Goal: Information Seeking & Learning: Learn about a topic

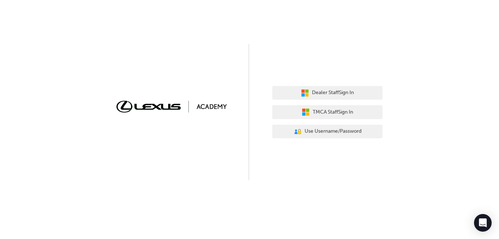
click at [210, 99] on div "Dealer Staff Sign In TMCA Staff Sign In User Authentication Icon - Blue Person,…" at bounding box center [249, 90] width 499 height 180
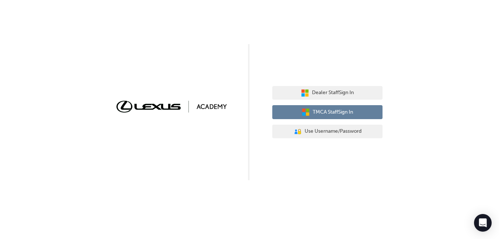
click at [334, 107] on button "TMCA Staff Sign In" at bounding box center [328, 112] width 110 height 14
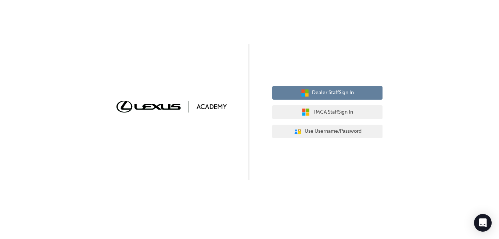
click at [333, 93] on span "Dealer Staff Sign In" at bounding box center [333, 93] width 42 height 8
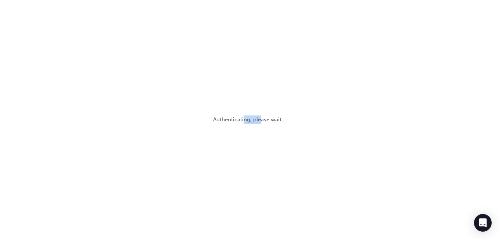
drag, startPoint x: 0, startPoint y: 0, endPoint x: 245, endPoint y: 192, distance: 310.7
click at [245, 192] on div "Authenticating, please wait..." at bounding box center [249, 119] width 499 height 239
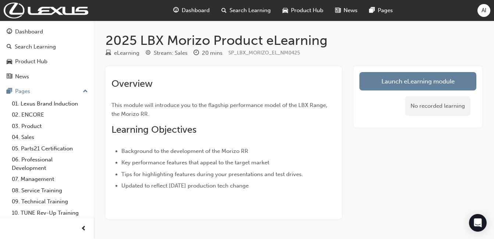
click at [386, 82] on link "Launch eLearning module" at bounding box center [417, 81] width 117 height 18
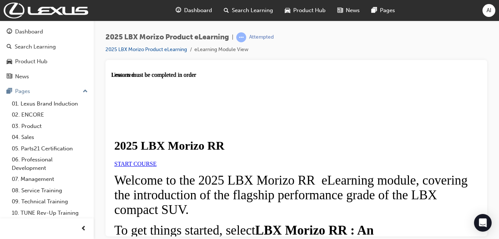
scroll to position [54, 0]
click at [157, 160] on span "START COURSE" at bounding box center [135, 163] width 42 height 6
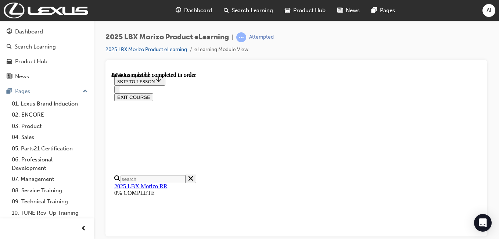
scroll to position [843, 0]
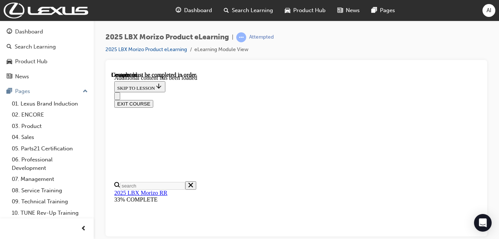
scroll to position [304, 0]
drag, startPoint x: 429, startPoint y: 103, endPoint x: 250, endPoint y: 167, distance: 189.6
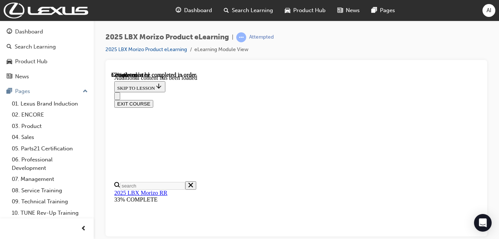
scroll to position [260, 0]
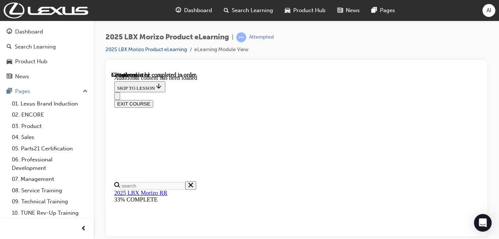
scroll to position [500, 0]
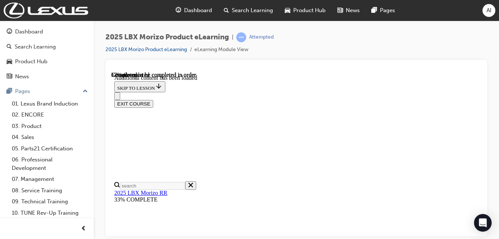
scroll to position [570, 0]
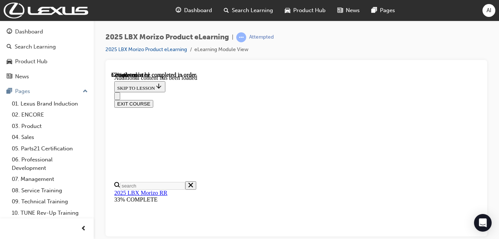
scroll to position [554, 0]
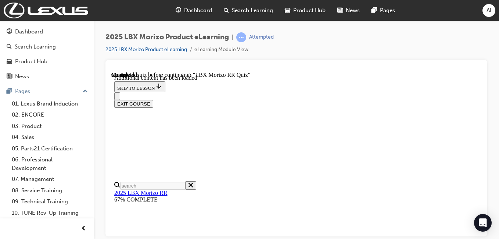
scroll to position [173, 0]
radio input "true"
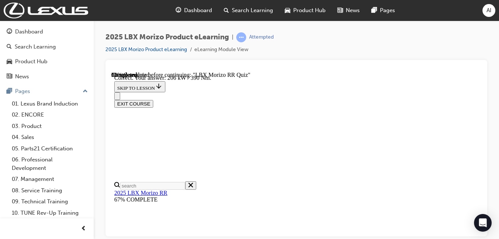
radio input "true"
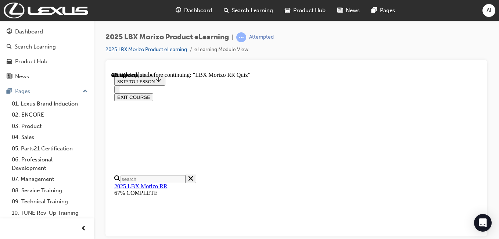
scroll to position [135, 0]
radio input "true"
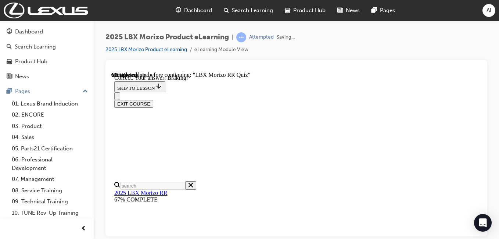
scroll to position [224, 0]
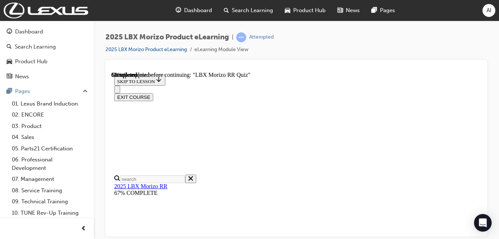
scroll to position [234, 0]
radio input "true"
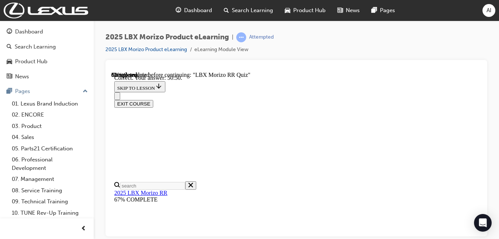
scroll to position [331, 0]
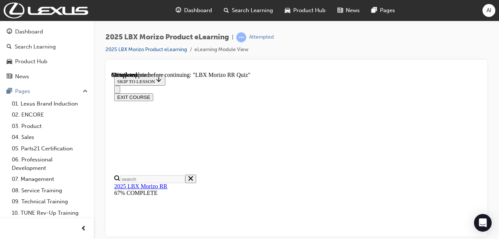
scroll to position [181, 0]
radio input "true"
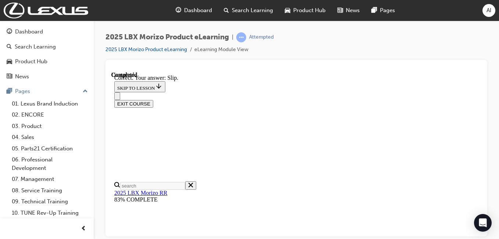
scroll to position [312, 0]
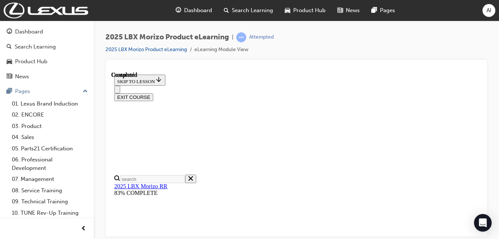
scroll to position [240, 0]
click at [153, 93] on button "EXIT COURSE" at bounding box center [133, 97] width 39 height 8
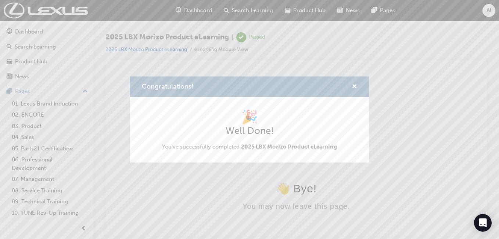
scroll to position [0, 0]
drag, startPoint x: 329, startPoint y: 120, endPoint x: 312, endPoint y: 136, distance: 22.9
click at [312, 136] on div "🎉 Well Done! You've successfully completed 2025 LBX Morizo Product eLearning" at bounding box center [249, 130] width 175 height 42
drag, startPoint x: 312, startPoint y: 136, endPoint x: 397, endPoint y: 104, distance: 90.4
click at [397, 104] on div "Congratulations! 🎉 Well Done! You've successfully completed 2025 LBX Morizo Pro…" at bounding box center [249, 119] width 499 height 239
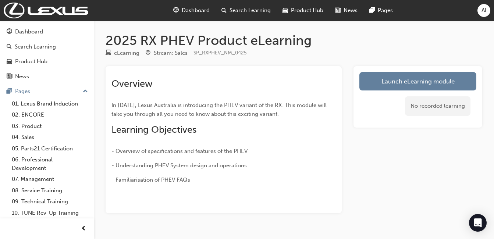
click at [395, 79] on link "Launch eLearning module" at bounding box center [417, 81] width 117 height 18
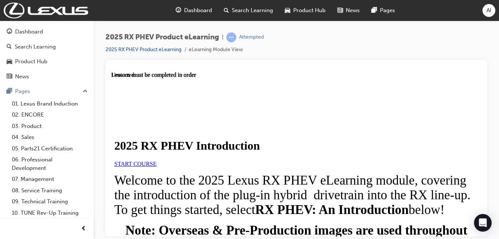
scroll to position [95, 0]
click at [157, 160] on span "START COURSE" at bounding box center [135, 163] width 42 height 6
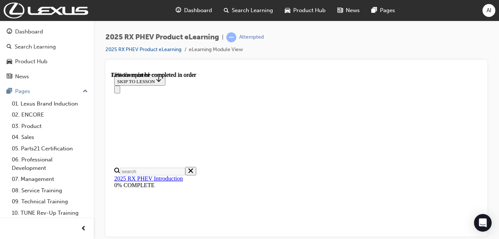
scroll to position [807, 0]
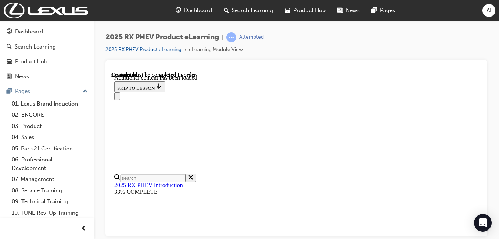
scroll to position [1099, 0]
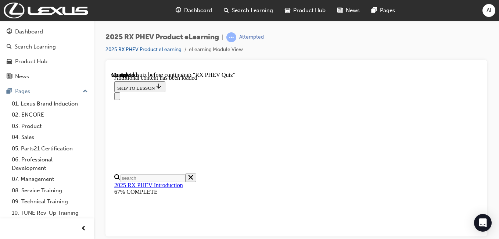
scroll to position [135, 0]
radio input "true"
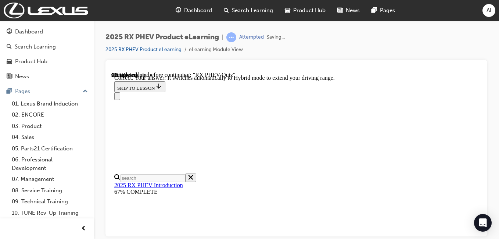
scroll to position [232, 0]
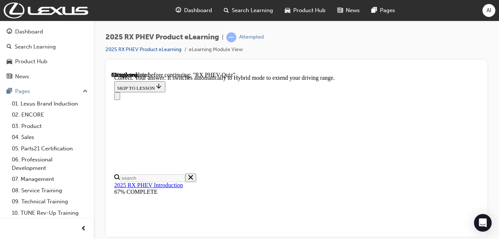
radio input "true"
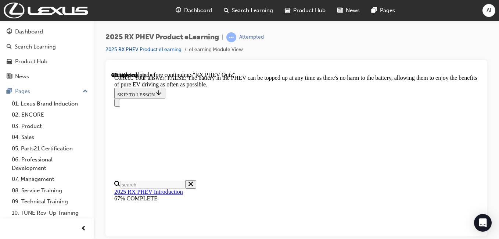
scroll to position [222, 0]
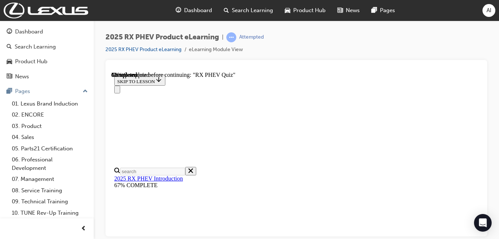
scroll to position [143, 0]
radio input "true"
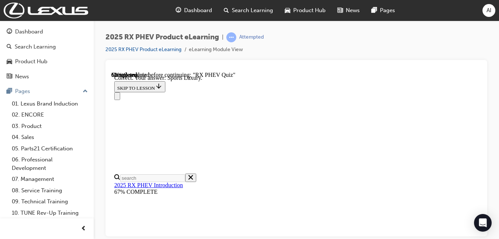
scroll to position [232, 0]
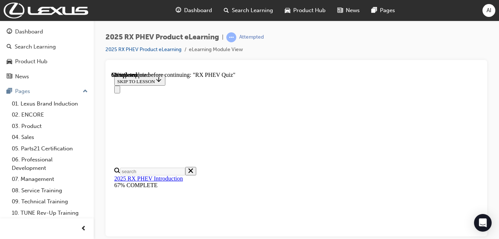
scroll to position [115, 0]
radio input "true"
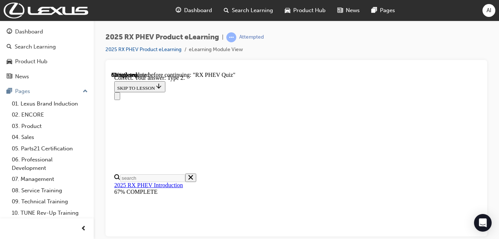
scroll to position [232, 0]
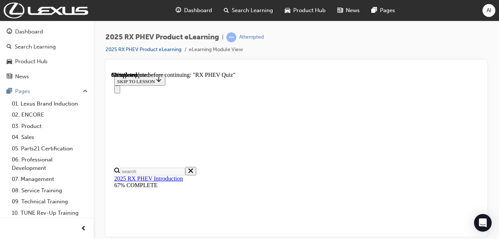
scroll to position [110, 0]
radio input "true"
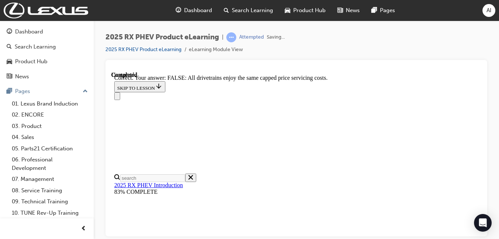
scroll to position [207, 0]
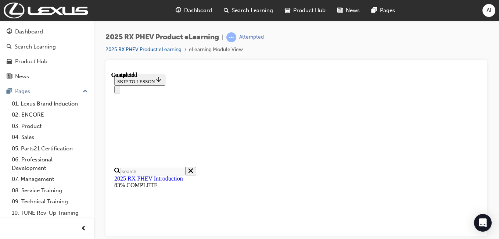
scroll to position [240, 0]
